Goal: Task Accomplishment & Management: Manage account settings

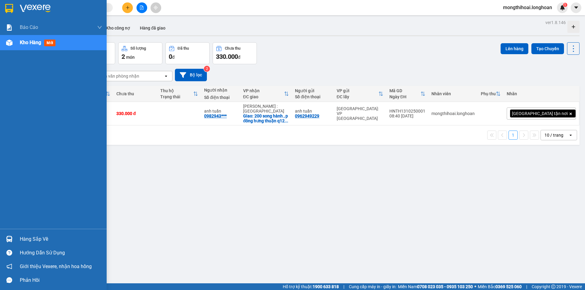
click at [0, 11] on div at bounding box center [53, 10] width 107 height 20
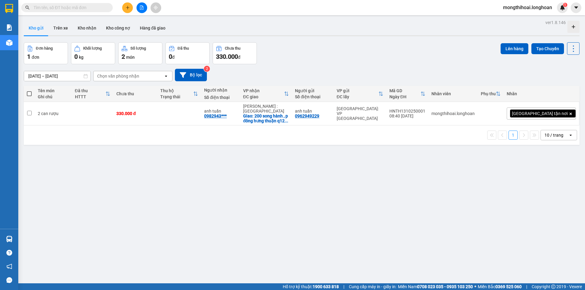
click at [129, 12] on button at bounding box center [127, 7] width 11 height 11
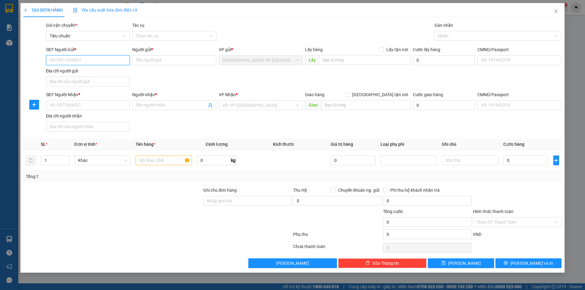
click at [121, 58] on input "SĐT Người Gửi *" at bounding box center [88, 60] width 84 height 10
click at [95, 73] on div "0865790990 - sắt mỹ thuật [GEOGRAPHIC_DATA]" at bounding box center [97, 72] width 94 height 7
type input "0865790990"
type input "sắt mỹ thuật [PERSON_NAME]"
type input "0865790990"
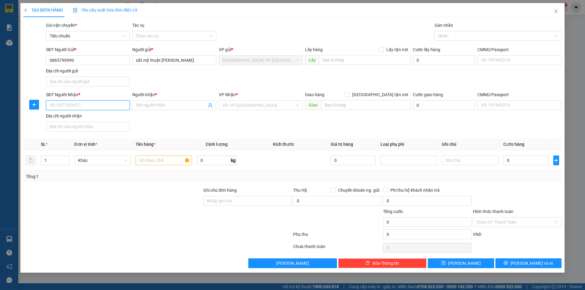
click at [114, 109] on input "SĐT Người Nhận *" at bounding box center [88, 106] width 84 height 10
click at [105, 108] on input "SĐT Người Nhận *" at bounding box center [88, 106] width 84 height 10
paste input "0983845092"
click at [105, 108] on input "0983845092" at bounding box center [88, 106] width 84 height 10
type input "0983845092"
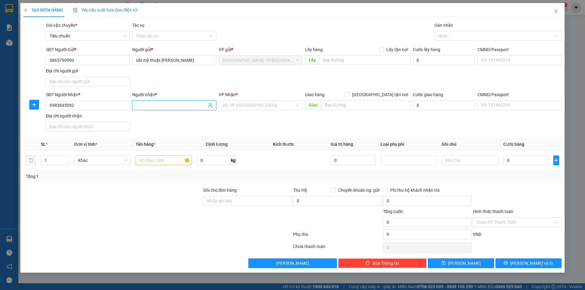
click at [151, 106] on input "Người nhận *" at bounding box center [171, 105] width 70 height 7
click at [187, 103] on input "Người nhận *" at bounding box center [171, 105] width 70 height 7
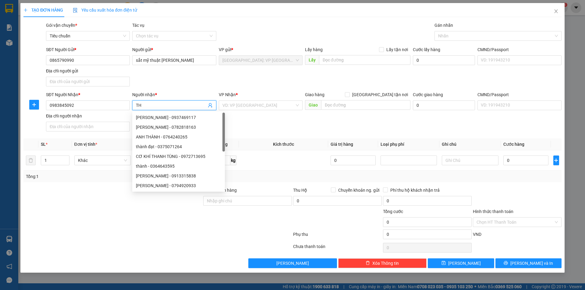
type input "T"
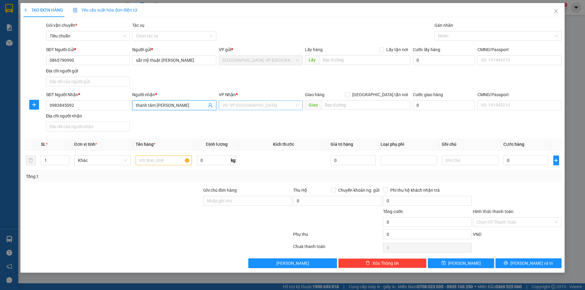
type input "thanh tâm [PERSON_NAME]"
click at [237, 105] on input "search" at bounding box center [258, 105] width 72 height 9
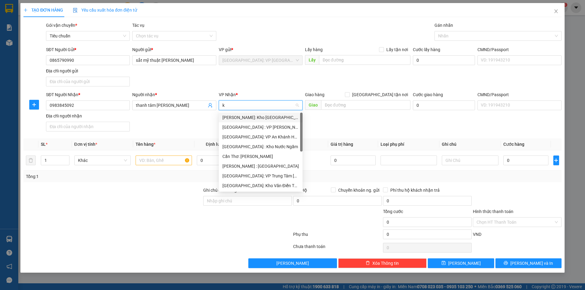
type input "kh"
click at [267, 158] on div "Cần Thơ: [PERSON_NAME]" at bounding box center [278, 156] width 112 height 7
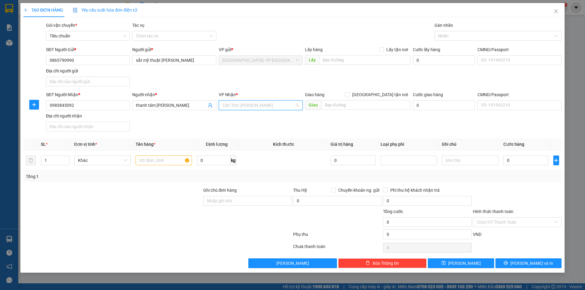
scroll to position [158, 0]
click at [341, 107] on input "text" at bounding box center [365, 105] width 89 height 10
click at [348, 106] on input "text" at bounding box center [365, 105] width 89 height 10
paste input "192 khóm [GEOGRAPHIC_DATA], [GEOGRAPHIC_DATA], [GEOGRAPHIC_DATA], [GEOGRAPHIC_D…"
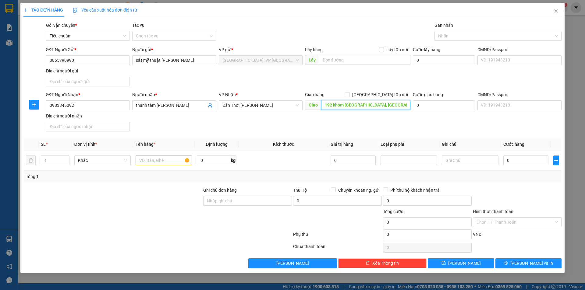
scroll to position [0, 54]
type input "192 khóm [GEOGRAPHIC_DATA], [GEOGRAPHIC_DATA], [GEOGRAPHIC_DATA], [GEOGRAPHIC_D…"
click at [380, 91] on form "SĐT Người Gửi * 0865790990 Người gửi * sắt mỹ thuật Minh Dũng VP gửi * [GEOGRAP…" at bounding box center [292, 90] width 538 height 88
drag, startPoint x: 380, startPoint y: 94, endPoint x: 395, endPoint y: 71, distance: 27.6
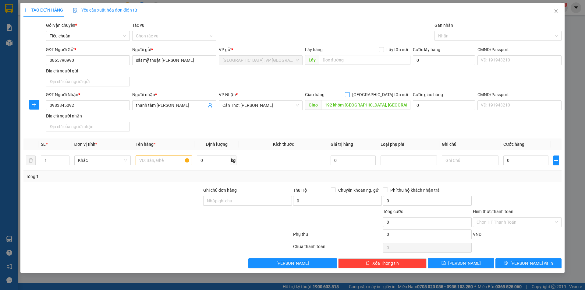
click at [349, 94] on input "[GEOGRAPHIC_DATA] tận nơi" at bounding box center [347, 94] width 4 height 4
checkbox input "true"
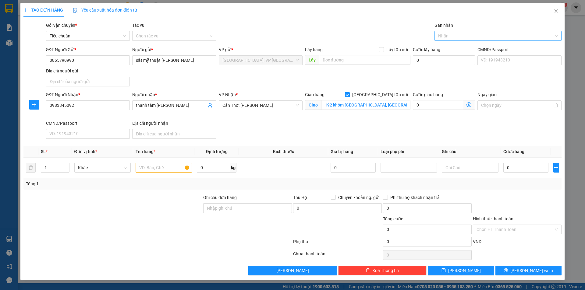
click at [451, 35] on div at bounding box center [495, 35] width 118 height 7
type input "gi"
click at [470, 47] on div "[GEOGRAPHIC_DATA] tận nơi" at bounding box center [498, 48] width 120 height 7
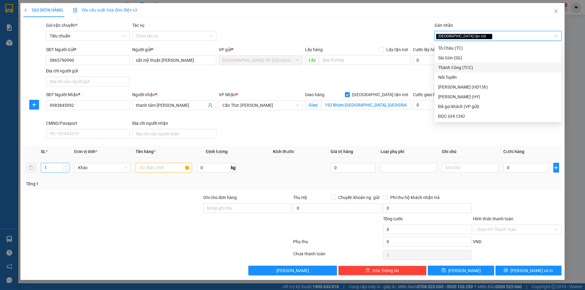
type input "2"
click at [63, 166] on span "Increase Value" at bounding box center [65, 165] width 7 height 5
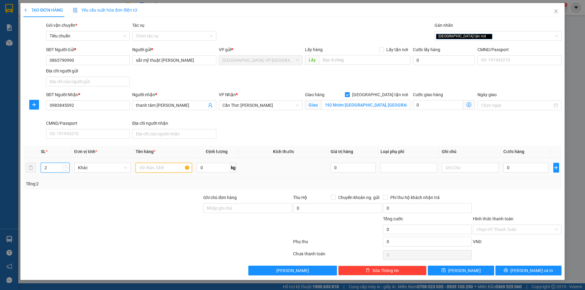
click at [151, 164] on input "text" at bounding box center [164, 168] width 56 height 10
click at [173, 169] on input "text" at bounding box center [164, 168] width 56 height 10
type input "2 kiện vòng sắt"
click at [541, 170] on input "0" at bounding box center [525, 168] width 45 height 10
click at [520, 167] on input "0" at bounding box center [525, 168] width 45 height 10
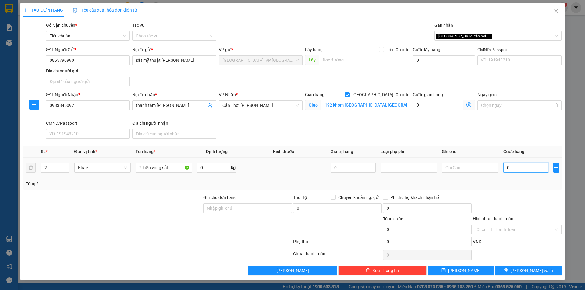
type input "02"
type input "2"
type input "027"
type input "27"
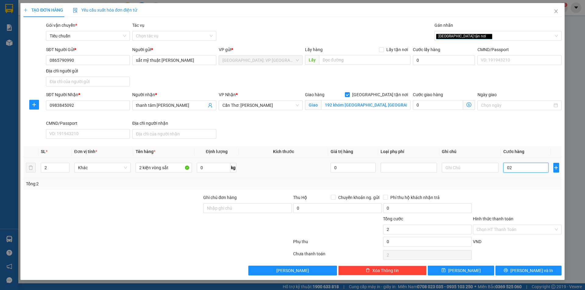
type input "27"
type input "0.270"
type input "270"
type input "02.700"
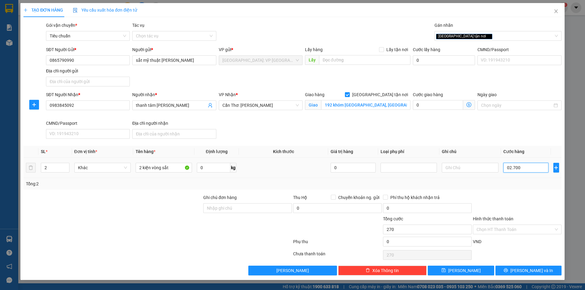
type input "2.700"
type input "027.000"
type input "27.000"
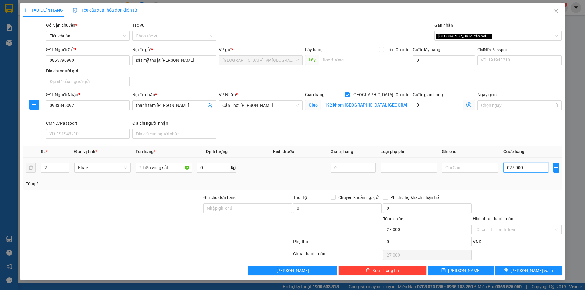
type input "0.270.000"
type input "270.000"
click at [508, 273] on span "printer" at bounding box center [506, 270] width 4 height 5
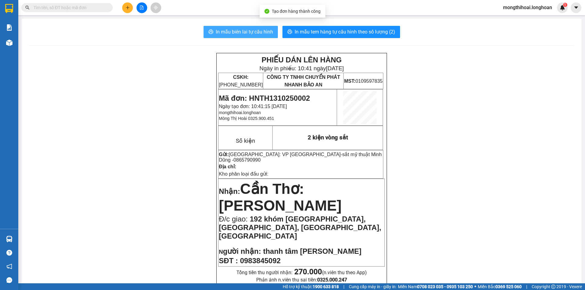
click at [251, 30] on span "In mẫu biên lai tự cấu hình" at bounding box center [244, 32] width 57 height 8
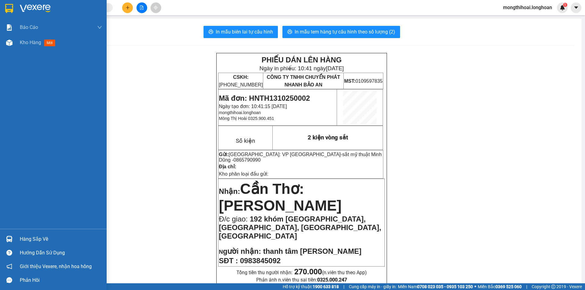
click at [0, 5] on div at bounding box center [53, 10] width 107 height 20
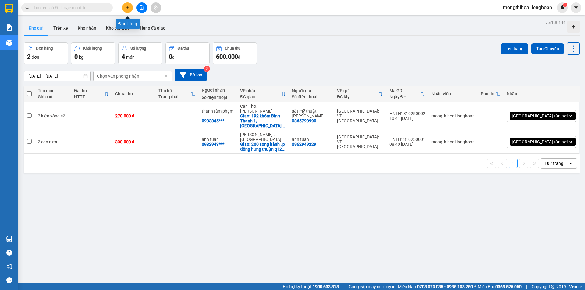
click at [128, 8] on icon "plus" at bounding box center [128, 7] width 4 height 4
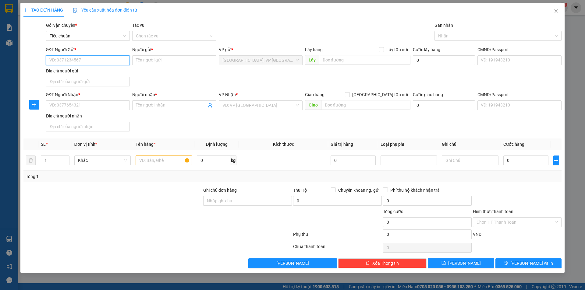
click at [105, 59] on input "SĐT Người Gửi *" at bounding box center [88, 60] width 84 height 10
type input "0983180379"
click at [117, 71] on div "0983180379 - [PERSON_NAME]" at bounding box center [88, 72] width 76 height 7
type input "[PERSON_NAME]"
type input "0983180379"
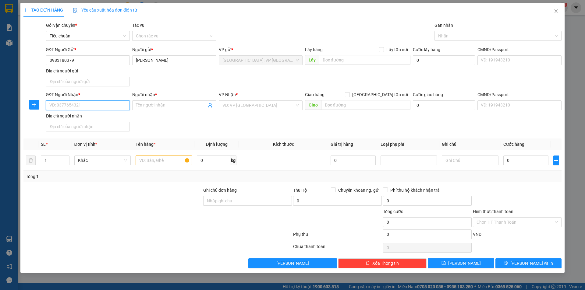
click at [118, 105] on input "SĐT Người Nhận *" at bounding box center [88, 106] width 84 height 10
click at [113, 117] on div "0983180379 - [PERSON_NAME]" at bounding box center [88, 117] width 76 height 7
type input "0983180379"
type input "[PERSON_NAME]"
click at [280, 107] on span "[GEOGRAPHIC_DATA] : VP [PERSON_NAME]" at bounding box center [260, 105] width 76 height 9
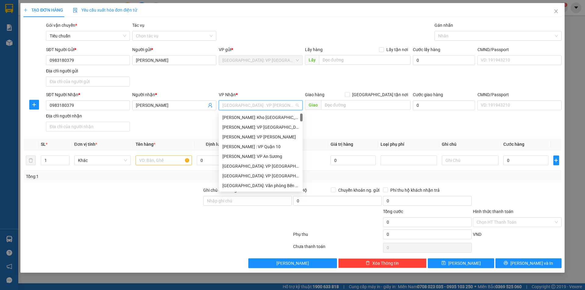
click at [280, 107] on span "[GEOGRAPHIC_DATA] : VP [PERSON_NAME]" at bounding box center [260, 105] width 76 height 9
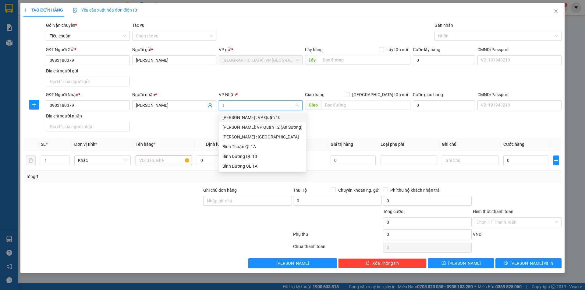
type input "12"
click at [278, 116] on div "[PERSON_NAME]: VP Quận 12 (An Sương)" at bounding box center [262, 117] width 80 height 7
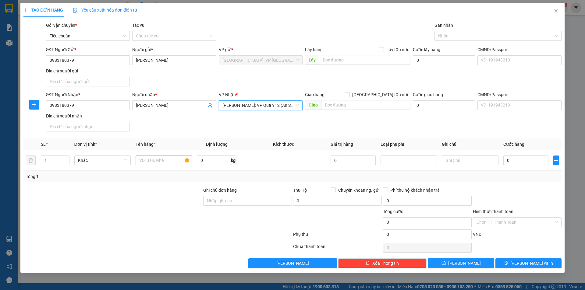
click at [289, 107] on span "[PERSON_NAME]: VP Quận 12 (An Sương)" at bounding box center [260, 105] width 76 height 9
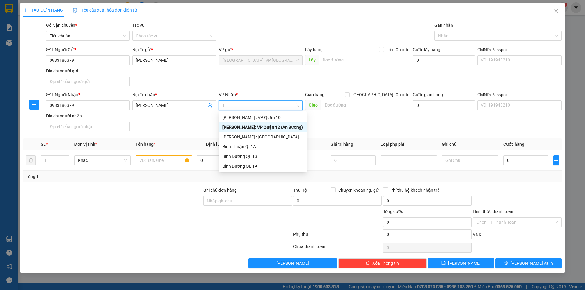
type input "12"
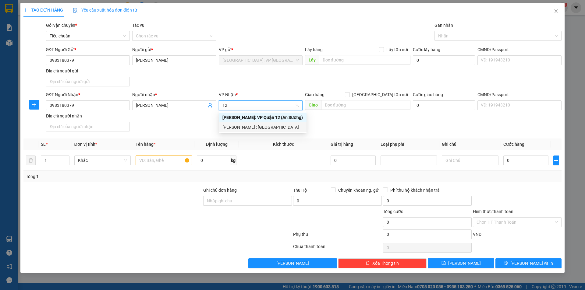
click at [271, 128] on div "[PERSON_NAME] : [GEOGRAPHIC_DATA]" at bounding box center [262, 127] width 80 height 7
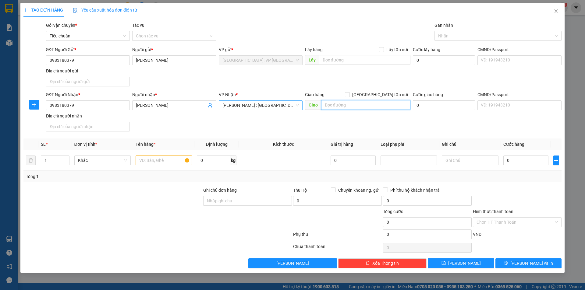
click at [363, 107] on input "text" at bounding box center [365, 105] width 89 height 10
click at [344, 103] on input "bock b1 cc hoàng anh homse phước kiểng nhà bè hcm" at bounding box center [365, 105] width 89 height 10
click at [346, 102] on input "bock b1 cc hoàng anh homse phước kiểng nhà bè hcm" at bounding box center [365, 105] width 89 height 10
click at [344, 102] on input "bock b1 cc hoàng anh homse phước kiểng nhà bè hcm" at bounding box center [365, 105] width 89 height 10
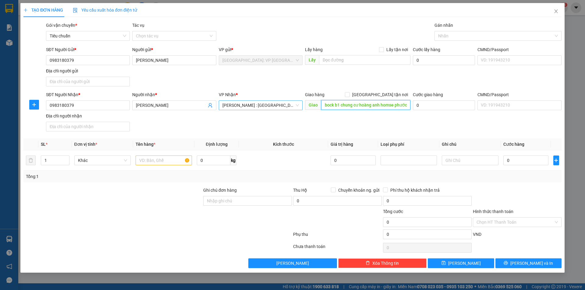
click at [328, 105] on input "bock b1 chung cư hoàng anh homse phước kiểng nhà bè hcm" at bounding box center [365, 105] width 89 height 10
type input "block b1 chung cư hoàng anh homse phước kiểng nhà bè hcm"
click at [379, 97] on label "[GEOGRAPHIC_DATA] tận nơi" at bounding box center [378, 94] width 66 height 7
click at [349, 97] on input "[GEOGRAPHIC_DATA] tận nơi" at bounding box center [347, 94] width 4 height 4
checkbox input "true"
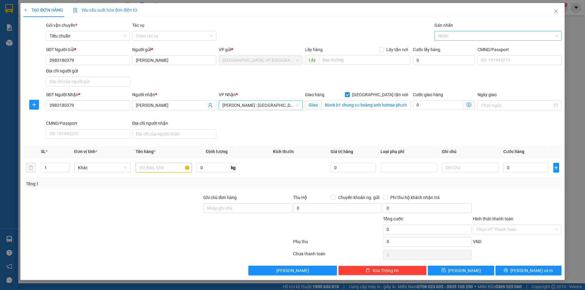
click at [447, 38] on div at bounding box center [495, 35] width 118 height 7
type input "xe"
click at [448, 48] on div "Xe máy" at bounding box center [498, 48] width 120 height 7
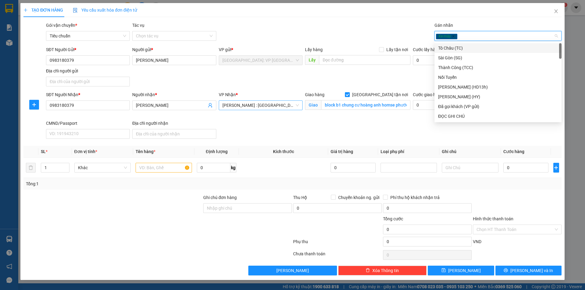
click at [466, 35] on div "Xe máy" at bounding box center [495, 35] width 118 height 7
type input "x"
type input "gi"
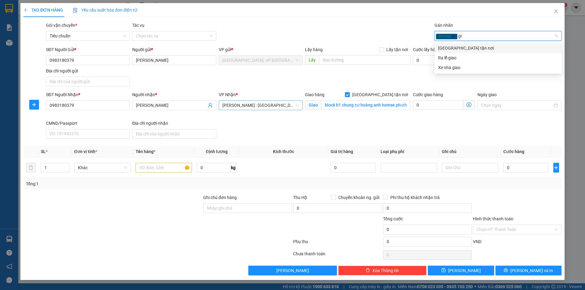
click at [455, 49] on div "[GEOGRAPHIC_DATA] tận nơi" at bounding box center [498, 48] width 120 height 7
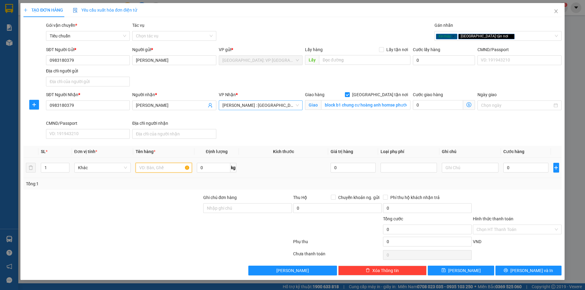
click at [162, 168] on input "text" at bounding box center [164, 168] width 56 height 10
type input "1 xe ga bs 29AB 26824"
click at [242, 206] on input "Ghi chú đơn hàng" at bounding box center [247, 209] width 89 height 10
click at [278, 208] on input "Ghi chú đơn hàng" at bounding box center [247, 209] width 89 height 10
type input "1 chìa khoá quấn tay lái"
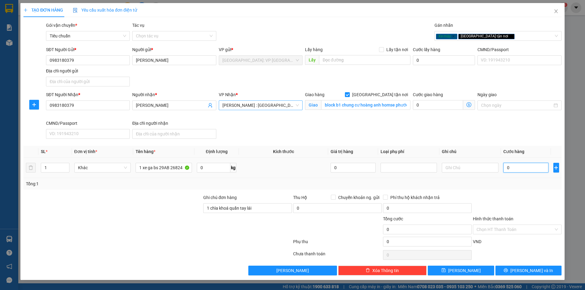
click at [519, 168] on input "0" at bounding box center [525, 168] width 45 height 10
click at [527, 175] on td "0" at bounding box center [526, 168] width 50 height 20
click at [519, 169] on input "0" at bounding box center [525, 168] width 45 height 10
type input "1"
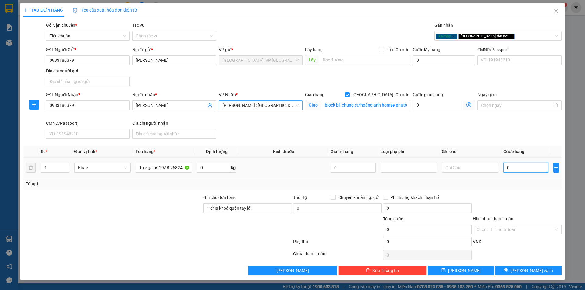
type input "1"
type input "14"
type input "148"
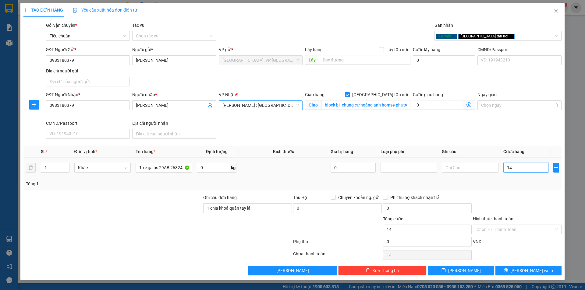
type input "148"
type input "1.480"
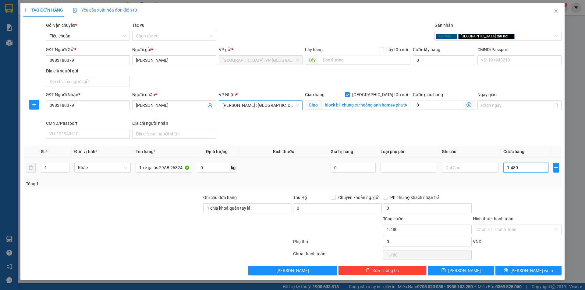
type input "14.800"
type input "148.000"
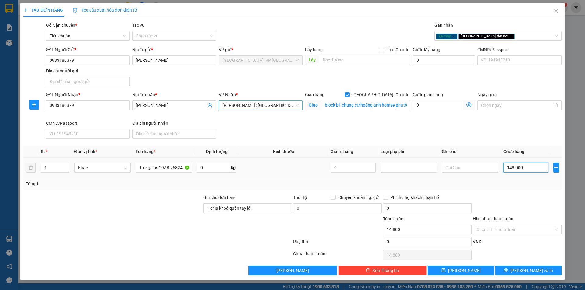
type input "148.000"
type input "1.480.000"
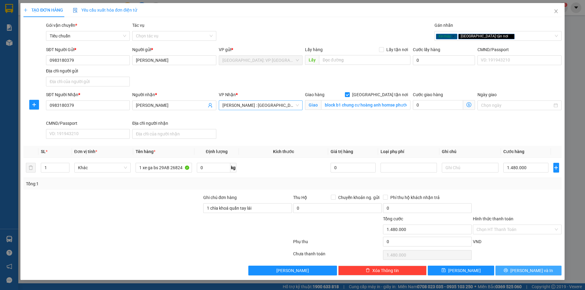
click at [508, 269] on icon "printer" at bounding box center [506, 270] width 4 height 4
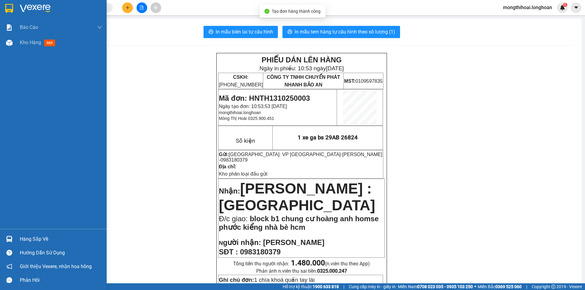
click at [5, 2] on div at bounding box center [53, 10] width 107 height 20
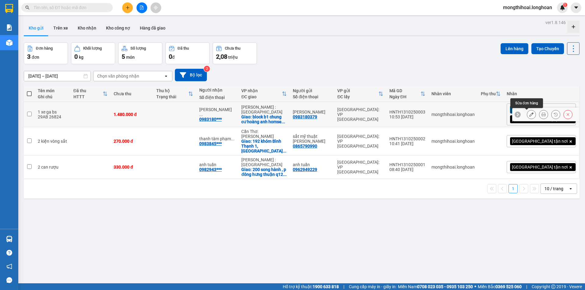
click at [527, 112] on button at bounding box center [531, 114] width 9 height 11
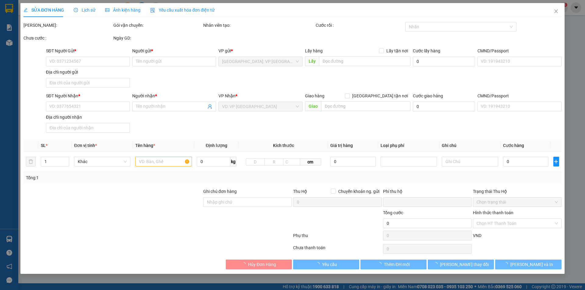
type input "0983180379"
type input "[PERSON_NAME]"
type input "0983180379"
type input "[PERSON_NAME]"
checkbox input "true"
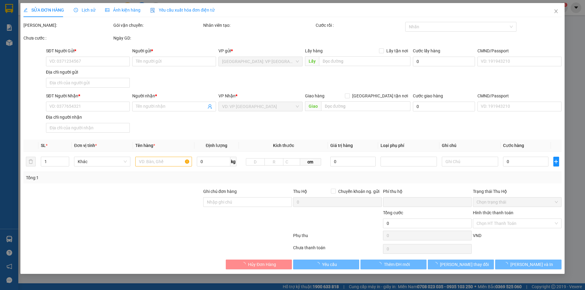
type input "block b1 chung cư hoàng anh homse phước kiểng nhà bè hcm"
type input "1 chìa khoá quấn tay lái"
type input "0"
type input "1.480.000"
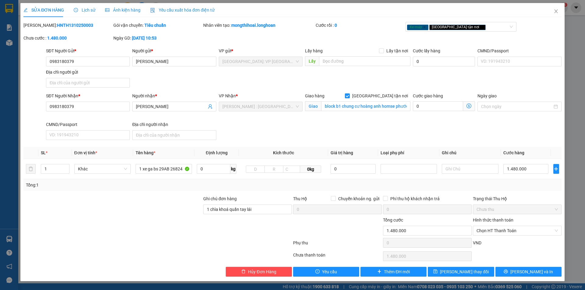
click at [276, 202] on div "Ghi chú đơn hàng" at bounding box center [247, 200] width 89 height 9
click at [277, 207] on input "1 chìa khoá quấn tay lái" at bounding box center [247, 210] width 89 height 10
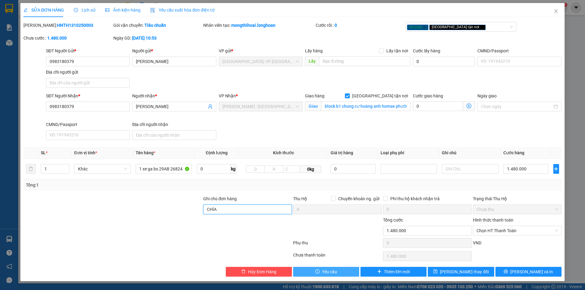
type input "chìa khách cầm"
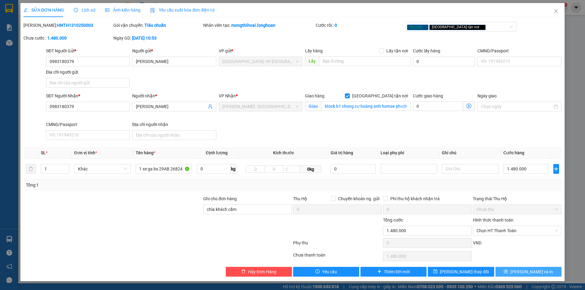
click at [528, 275] on button "[PERSON_NAME] và In" at bounding box center [528, 272] width 66 height 10
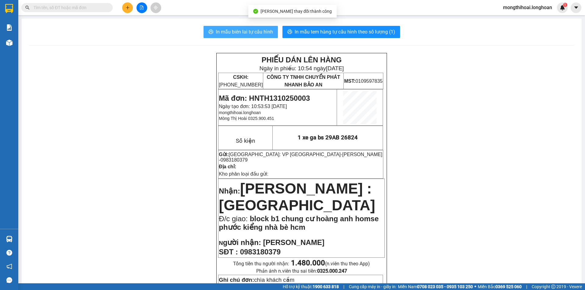
click at [243, 28] on button "In mẫu biên lai tự cấu hình" at bounding box center [241, 32] width 74 height 12
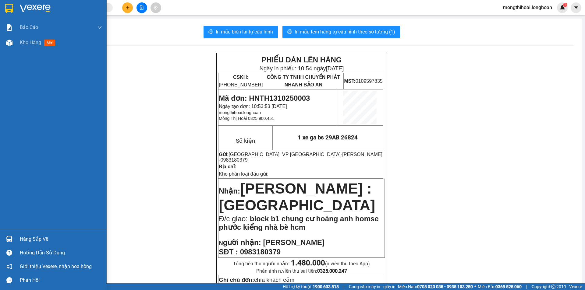
click at [11, 15] on div at bounding box center [53, 10] width 107 height 20
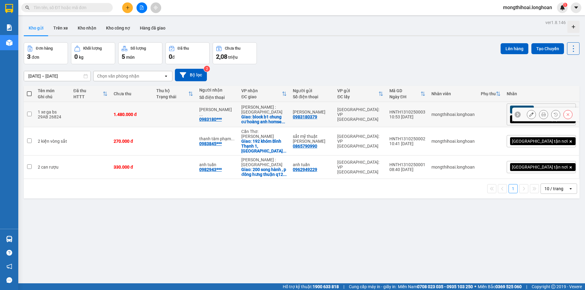
click at [529, 113] on icon at bounding box center [531, 114] width 4 height 4
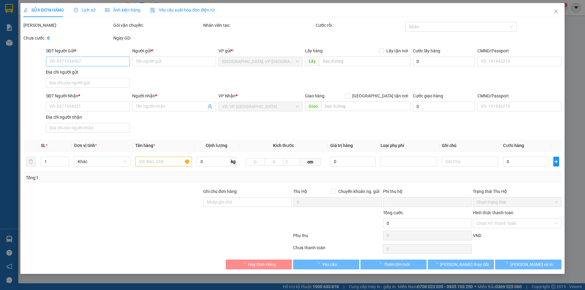
type input "0983180379"
type input "[PERSON_NAME]"
type input "0983180379"
type input "[PERSON_NAME]"
checkbox input "true"
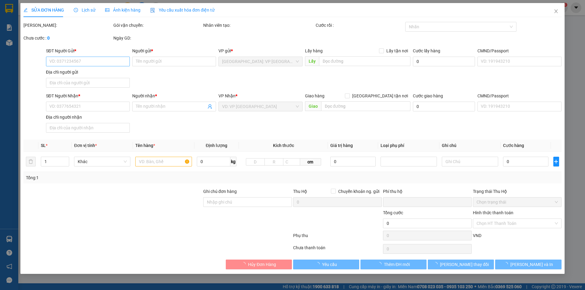
type input "block b1 chung cư hoàng anh homse phước kiểng nhà bè hcm"
type input "chìa khách cầm"
type input "0"
type input "1.480.000"
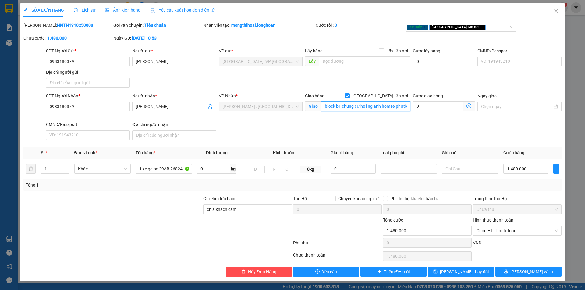
click at [383, 107] on input "block b1 chung cư hoàng anh homse phước kiểng nhà bè hcm" at bounding box center [365, 106] width 89 height 10
click at [383, 106] on input "block b1 chung cư hoàng anh homse phước kiểng nhà bè hcm" at bounding box center [365, 106] width 89 height 10
click at [399, 106] on input "block b1 chung cư hoàng anh glold homse phước kiểng nhà bè hcm" at bounding box center [365, 106] width 89 height 10
click at [340, 104] on input "block b1 chung cư hoàng anh glold houmse phước kiểng nhà bè hcm" at bounding box center [365, 106] width 89 height 10
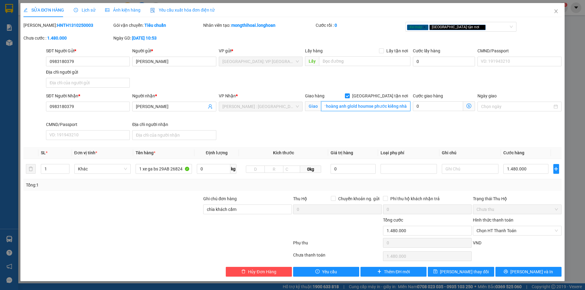
click at [374, 104] on input "block b1( chung cư hoàng anh glold houmse phước kiểng nhà bè hcm" at bounding box center [365, 106] width 89 height 10
click at [403, 108] on input "block b1( chung cư hoàng anh glold houmse) phước kiểng nhà bè hcm" at bounding box center [365, 106] width 89 height 10
click at [402, 107] on input "block b1( chung cư hoàng anh glold houmse) phước kiểng nhà bè hcm" at bounding box center [365, 106] width 89 height 10
type input "block b1( chung cư hoàng anh glold houmse) phước kiển nhà bè hcm"
click at [518, 269] on button "[PERSON_NAME] và In" at bounding box center [528, 272] width 66 height 10
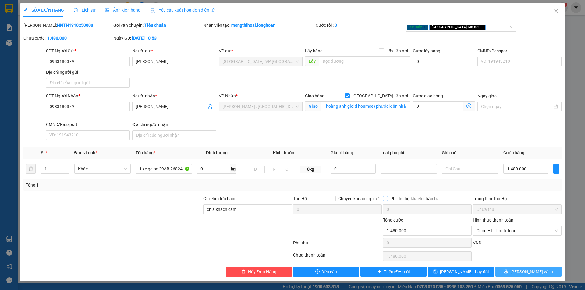
scroll to position [0, 0]
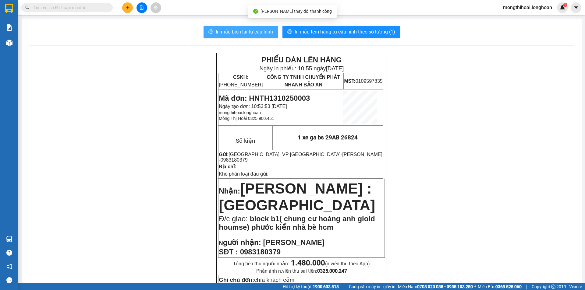
click at [268, 33] on span "In mẫu biên lai tự cấu hình" at bounding box center [244, 32] width 57 height 8
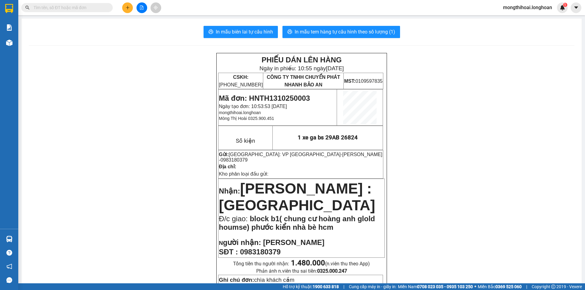
scroll to position [91, 0]
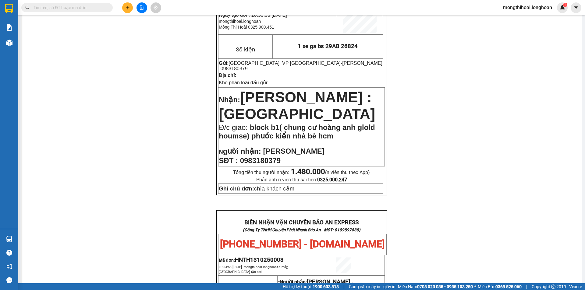
click at [472, 169] on div "PHIẾU DÁN LÊN HÀNG Ngày in phiếu: 10:55 [DATE] CSKH: [PHONE_NUMBER] CÔNG TY TNH…" at bounding box center [301, 257] width 545 height 591
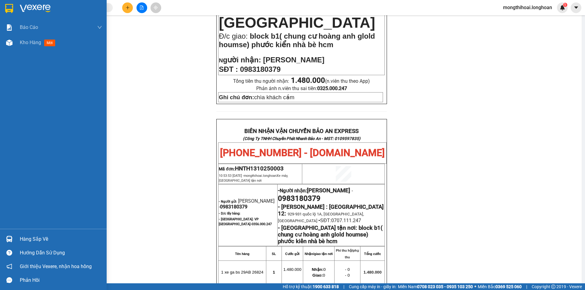
click at [0, 10] on div at bounding box center [53, 10] width 107 height 20
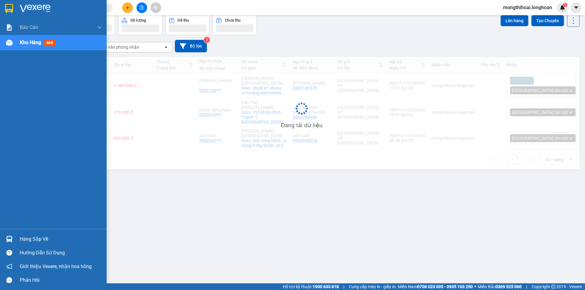
scroll to position [28, 0]
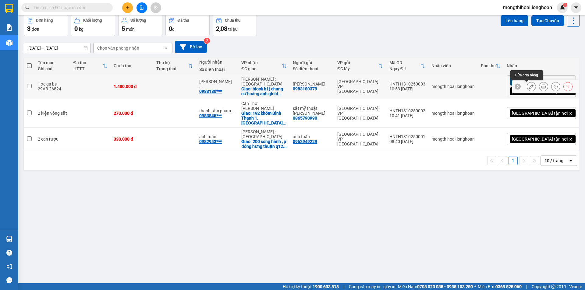
click at [529, 88] on icon at bounding box center [531, 86] width 4 height 4
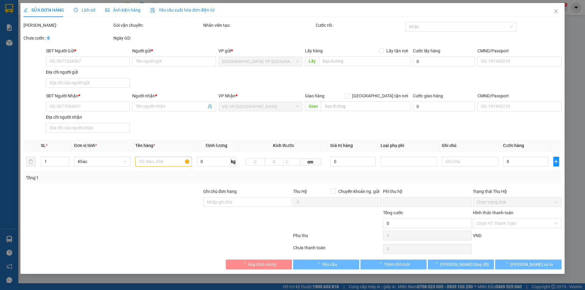
type input "0983180379"
type input "[PERSON_NAME]"
type input "0983180379"
type input "[PERSON_NAME]"
checkbox input "true"
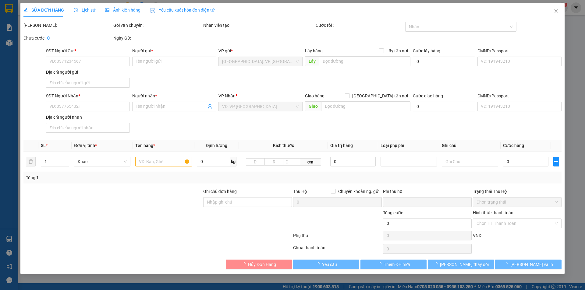
type input "block b1( chung cư hoàng anh glold houmse) phước kiển nhà bè hcm"
type input "chìa khách cầm"
type input "0"
type input "1.480.000"
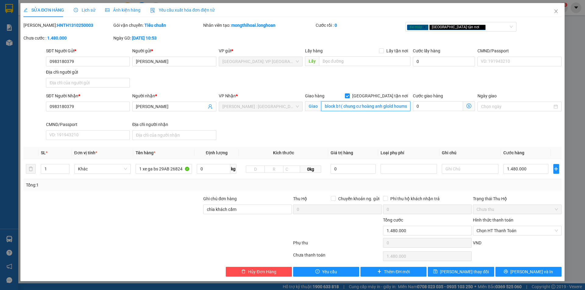
click at [386, 107] on input "block b1( chung cư hoàng anh glold houmse) phước kiển nhà bè hcm" at bounding box center [365, 106] width 89 height 10
click at [387, 103] on input "block b1( chung cư hoàng anh glold houmse) phước kiển nhà bè hcm" at bounding box center [365, 106] width 89 height 10
click at [389, 104] on input "block b1( chung cư hoàng anh glold houmse) phước kiển nhà bè hcm" at bounding box center [365, 106] width 89 height 10
click at [406, 102] on input "block b1( chung cư hoàng anh gold houmse) phước kiển nhà bè hcm" at bounding box center [365, 106] width 89 height 10
click at [406, 105] on input "block b1( chung cư hoàng anh gold houmse) phước kiển nhà bè hcm" at bounding box center [365, 106] width 89 height 10
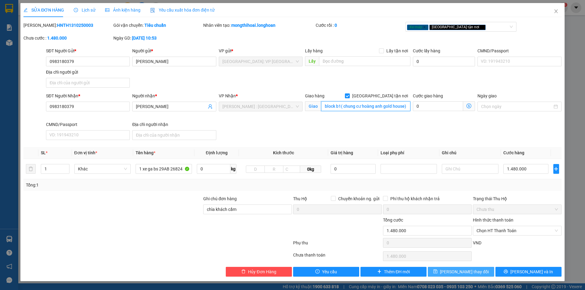
type input "block b1( chung cư hoàng anh gold house) phước kiển nhà bè hcm"
drag, startPoint x: 477, startPoint y: 272, endPoint x: 472, endPoint y: 261, distance: 12.1
click at [477, 272] on button "[PERSON_NAME] thay đổi" at bounding box center [461, 272] width 66 height 10
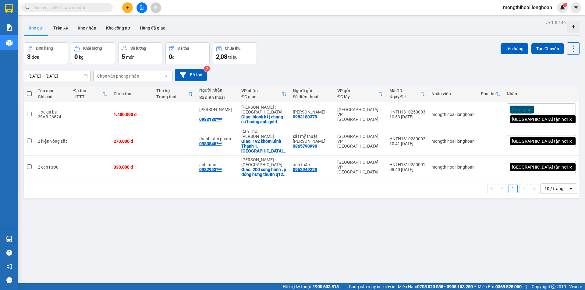
click at [30, 92] on span at bounding box center [29, 93] width 5 height 5
click at [29, 91] on input "checkbox" at bounding box center [29, 91] width 0 height 0
checkbox input "true"
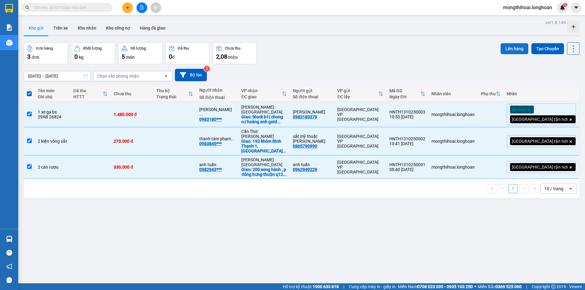
click at [514, 48] on button "Lên hàng" at bounding box center [515, 48] width 28 height 11
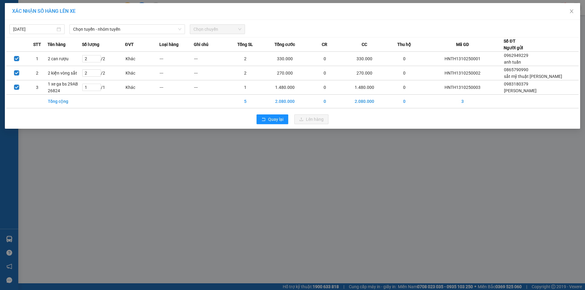
drag, startPoint x: 140, startPoint y: 31, endPoint x: 132, endPoint y: 35, distance: 9.5
click at [140, 32] on span "Chọn tuyến - nhóm tuyến" at bounding box center [127, 29] width 108 height 9
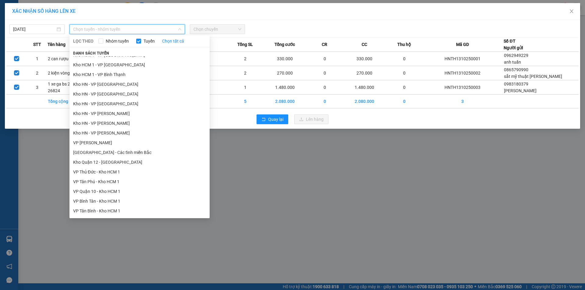
scroll to position [244, 0]
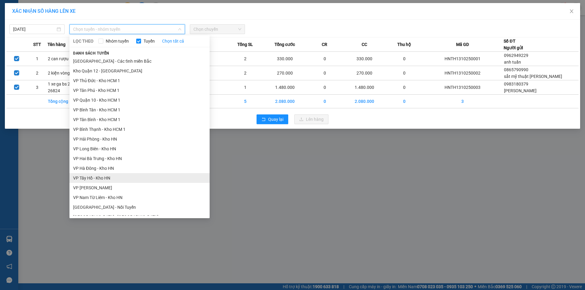
click at [88, 178] on li "VP Tây Hồ - Kho HN" at bounding box center [139, 178] width 140 height 10
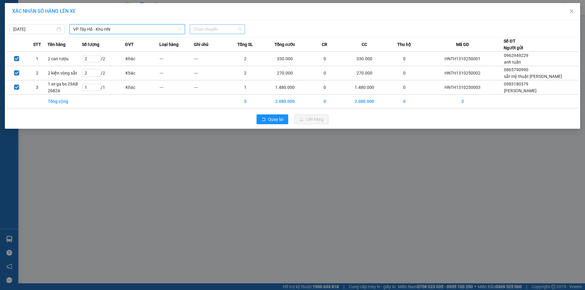
click at [226, 29] on span "Chọn chuyến" at bounding box center [217, 29] width 48 height 9
drag, startPoint x: 210, startPoint y: 49, endPoint x: 219, endPoint y: 51, distance: 9.0
click at [212, 49] on div "11:50 (TC) - 29E-121.45" at bounding box center [217, 51] width 48 height 7
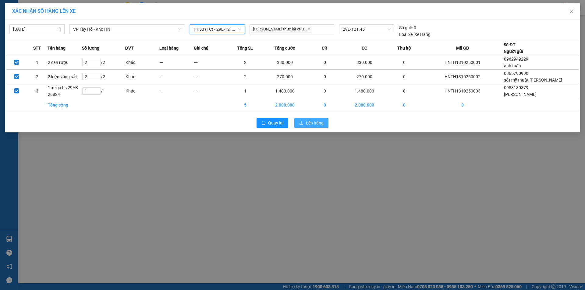
click at [319, 123] on span "Lên hàng" at bounding box center [315, 123] width 18 height 7
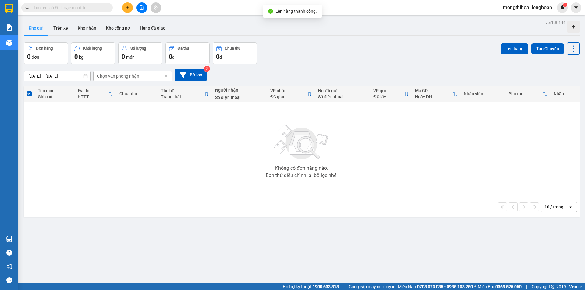
click at [145, 7] on button at bounding box center [142, 7] width 11 height 11
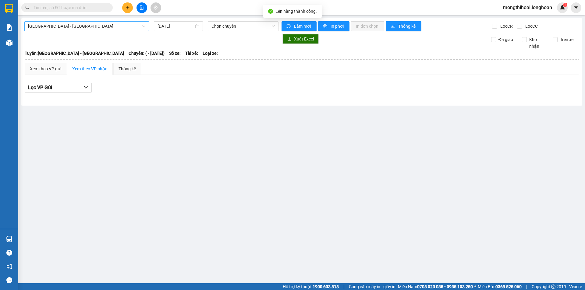
click at [134, 26] on span "[GEOGRAPHIC_DATA] - [GEOGRAPHIC_DATA]" at bounding box center [86, 26] width 117 height 9
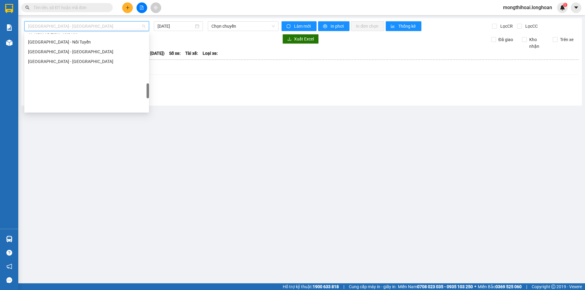
scroll to position [305, 0]
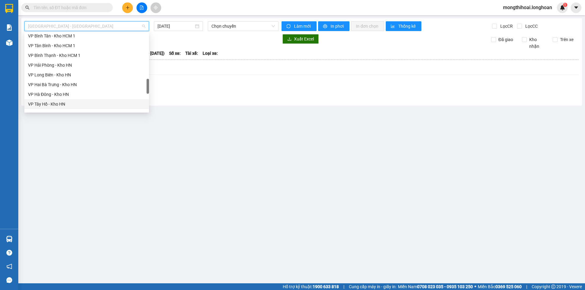
click at [53, 104] on div "VP Tây Hồ - Kho HN" at bounding box center [86, 104] width 117 height 7
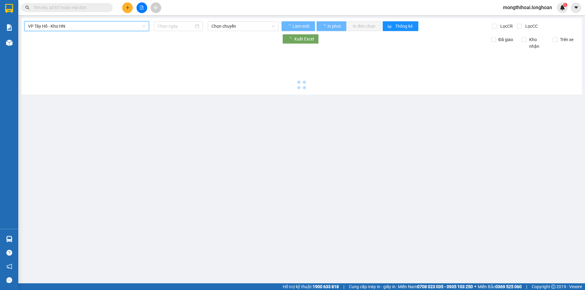
type input "[DATE]"
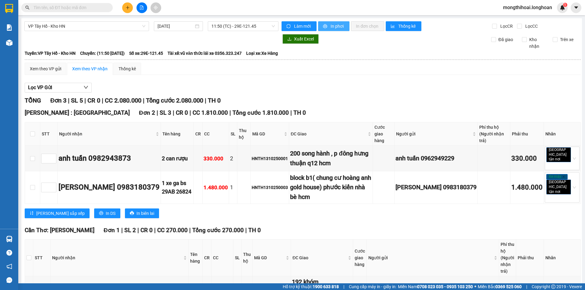
click at [327, 23] on button "In phơi" at bounding box center [333, 26] width 31 height 10
click at [335, 25] on span "In phơi" at bounding box center [338, 26] width 14 height 7
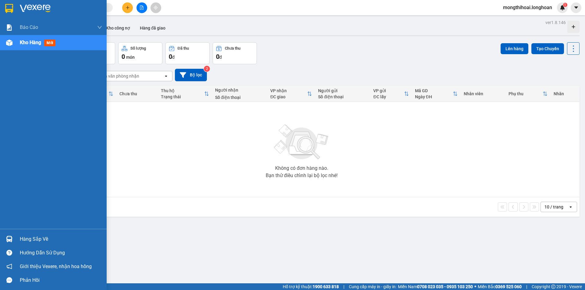
click at [2, 8] on div at bounding box center [53, 10] width 107 height 20
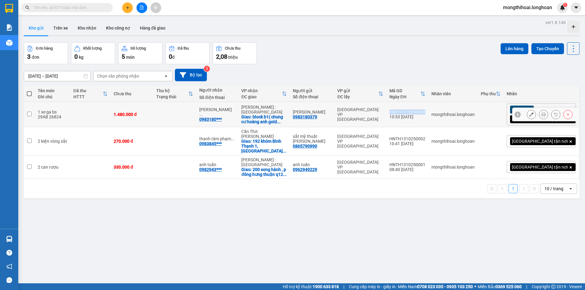
drag, startPoint x: 455, startPoint y: 112, endPoint x: 419, endPoint y: 111, distance: 36.0
click at [419, 111] on td "HNTH1310250003 10:53 13/10" at bounding box center [407, 114] width 42 height 25
checkbox input "true"
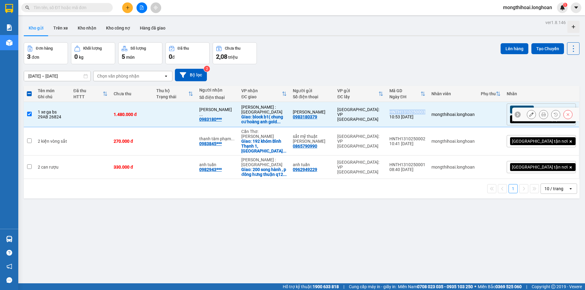
copy div "HNTH1310250003"
click at [541, 117] on button at bounding box center [543, 114] width 9 height 11
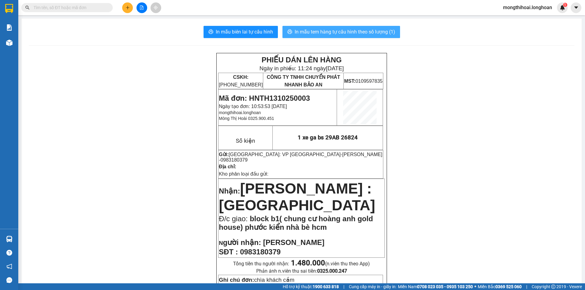
click at [329, 34] on span "In mẫu tem hàng tự cấu hình theo số lượng (1)" at bounding box center [345, 32] width 101 height 8
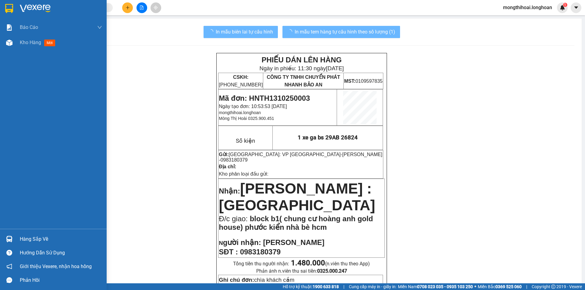
click at [0, 9] on div at bounding box center [53, 10] width 107 height 20
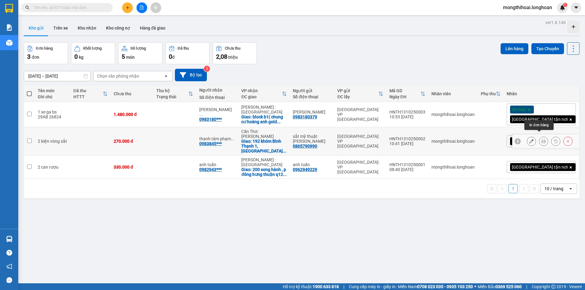
click at [541, 139] on icon at bounding box center [543, 141] width 4 height 4
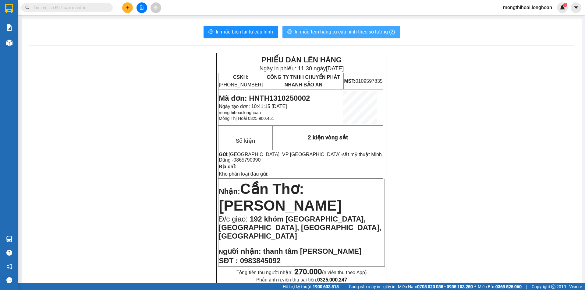
click at [368, 31] on span "In mẫu tem hàng tự cấu hình theo số lượng (2)" at bounding box center [345, 32] width 101 height 8
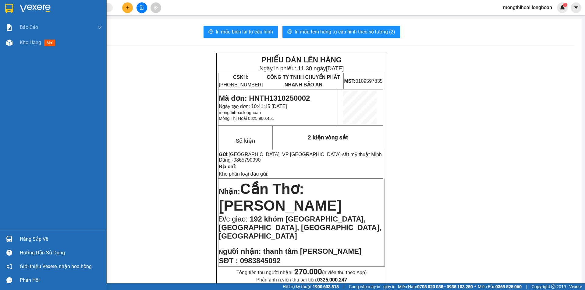
drag, startPoint x: 0, startPoint y: 3, endPoint x: 11, endPoint y: 0, distance: 11.1
click at [0, 3] on div at bounding box center [53, 10] width 107 height 20
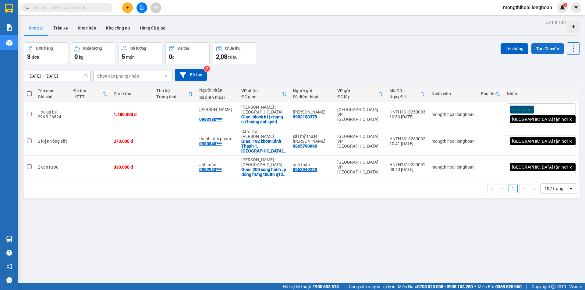
click at [541, 47] on button "Tạo Chuyến" at bounding box center [547, 48] width 33 height 11
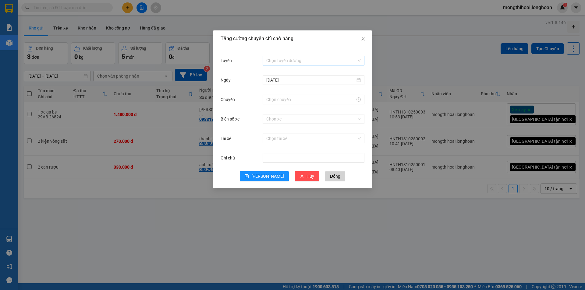
click at [305, 63] on input "Tuyến" at bounding box center [311, 60] width 90 height 9
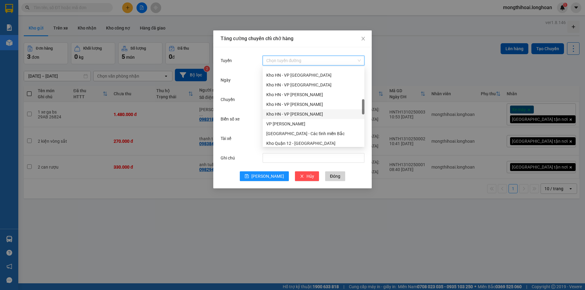
scroll to position [335, 0]
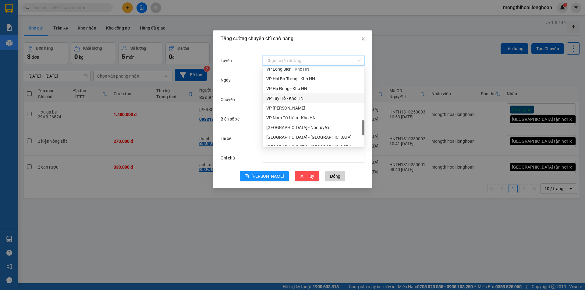
click at [290, 99] on div "VP Tây Hồ - Kho HN" at bounding box center [313, 98] width 94 height 7
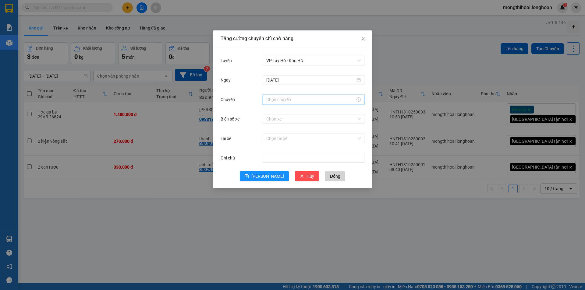
click at [305, 99] on input "Chuyến" at bounding box center [310, 99] width 89 height 7
click at [270, 141] on div "11" at bounding box center [271, 144] width 17 height 9
click at [287, 112] on div "50" at bounding box center [288, 111] width 17 height 9
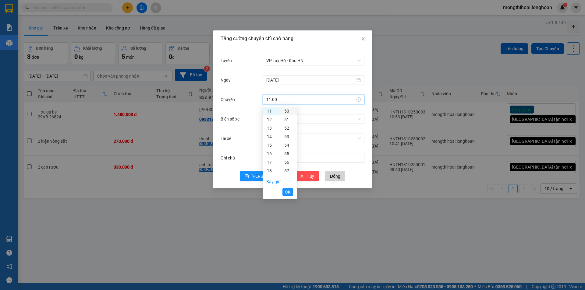
type input "11:50"
click at [288, 193] on span "OK" at bounding box center [288, 192] width 6 height 7
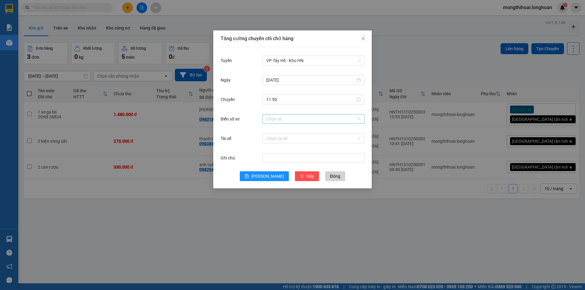
click at [295, 119] on input "Biển số xe" at bounding box center [311, 119] width 90 height 9
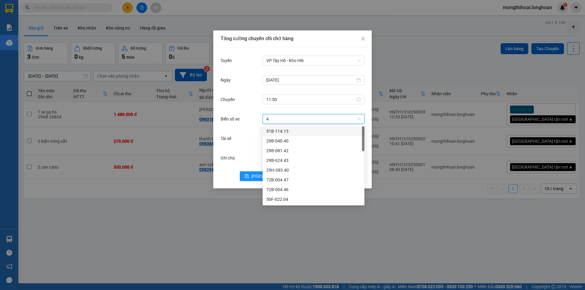
type input "45"
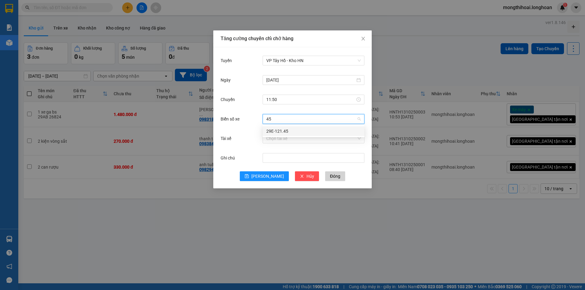
click at [284, 132] on div "29E-121.45" at bounding box center [313, 131] width 94 height 7
click at [290, 139] on input "Tài xế" at bounding box center [311, 138] width 90 height 9
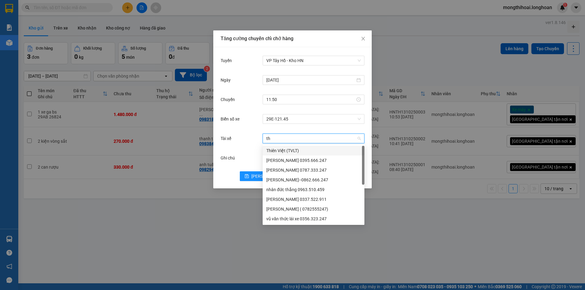
type input "thu"
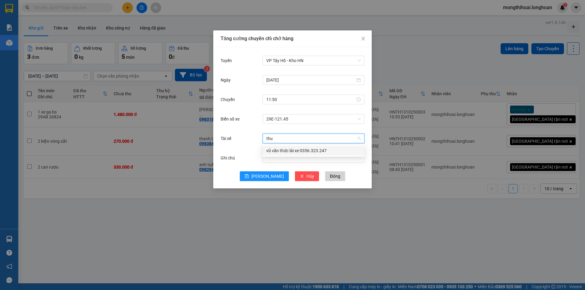
click at [296, 148] on div "vũ văn thức lái xe 0356.323.247" at bounding box center [313, 150] width 94 height 7
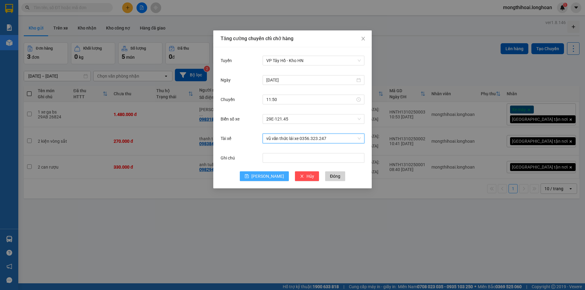
click at [257, 173] on button "[PERSON_NAME]" at bounding box center [264, 177] width 49 height 10
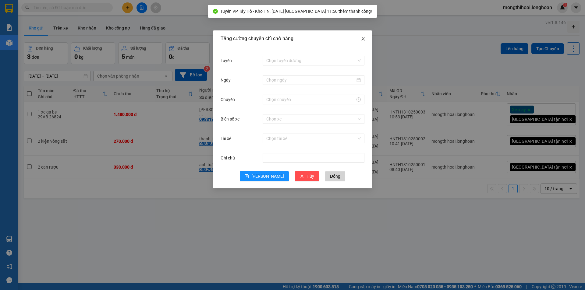
click at [360, 39] on span "Close" at bounding box center [363, 38] width 17 height 17
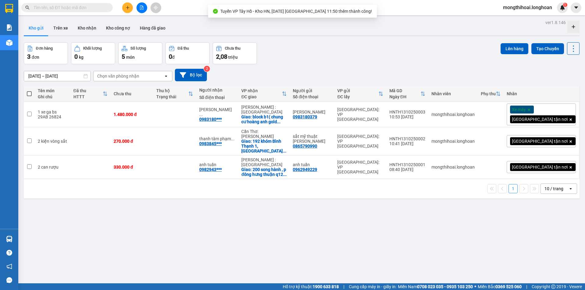
click at [29, 92] on span at bounding box center [29, 93] width 5 height 5
click at [29, 91] on input "checkbox" at bounding box center [29, 91] width 0 height 0
checkbox input "true"
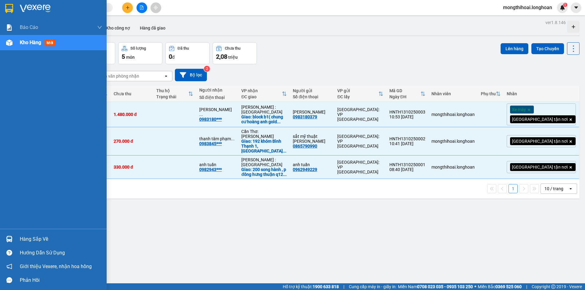
drag, startPoint x: 0, startPoint y: 4, endPoint x: 10, endPoint y: 1, distance: 10.9
click at [0, 4] on div at bounding box center [53, 10] width 107 height 20
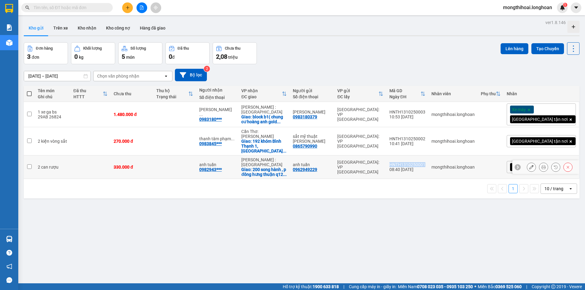
drag, startPoint x: 454, startPoint y: 152, endPoint x: 416, endPoint y: 152, distance: 37.8
click at [416, 156] on td "HNTH1310250001 08:40 13/10" at bounding box center [407, 167] width 42 height 23
checkbox input "true"
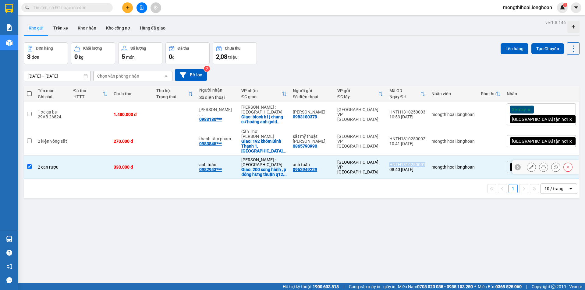
copy div "HNTH1310250001"
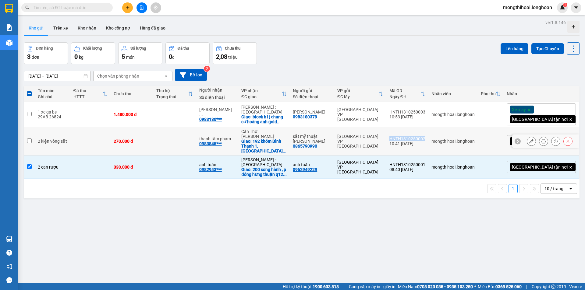
drag, startPoint x: 453, startPoint y: 132, endPoint x: 421, endPoint y: 133, distance: 32.0
click at [421, 137] on div "HNTH1310250002" at bounding box center [407, 139] width 36 height 5
checkbox input "true"
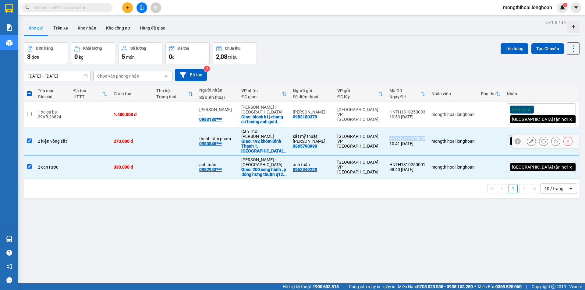
copy div "HNTH1310250002"
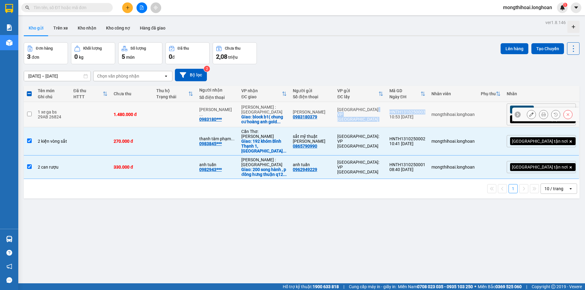
drag, startPoint x: 455, startPoint y: 109, endPoint x: 416, endPoint y: 109, distance: 39.3
click at [416, 109] on tr "1 xe ga bs 29AB 26824 1.480.000 đ nguyễn phương ... 0983180*** Hồ Chí Minh : Kh…" at bounding box center [302, 114] width 556 height 25
checkbox input "true"
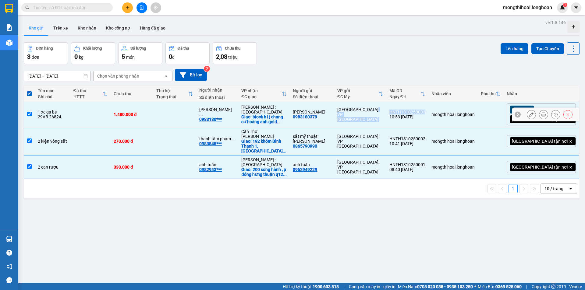
copy tr "Hà Nội: VP Tây Hồ HNTH1310250003"
